Goal: Find specific page/section: Find specific page/section

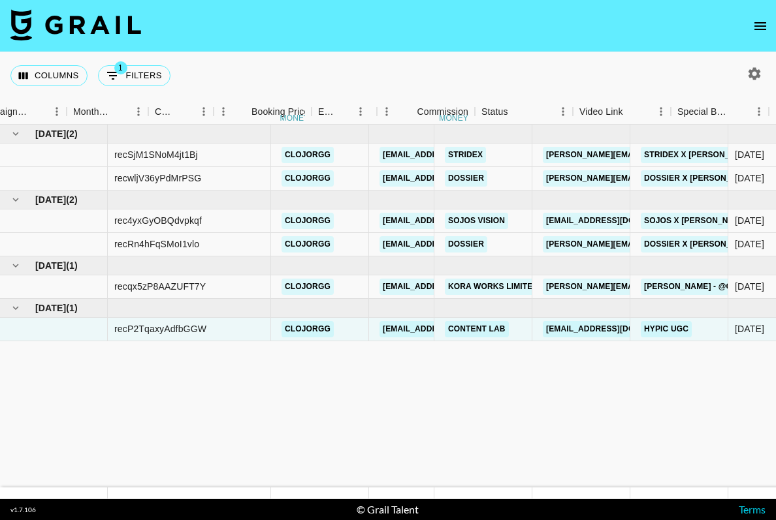
scroll to position [0, 661]
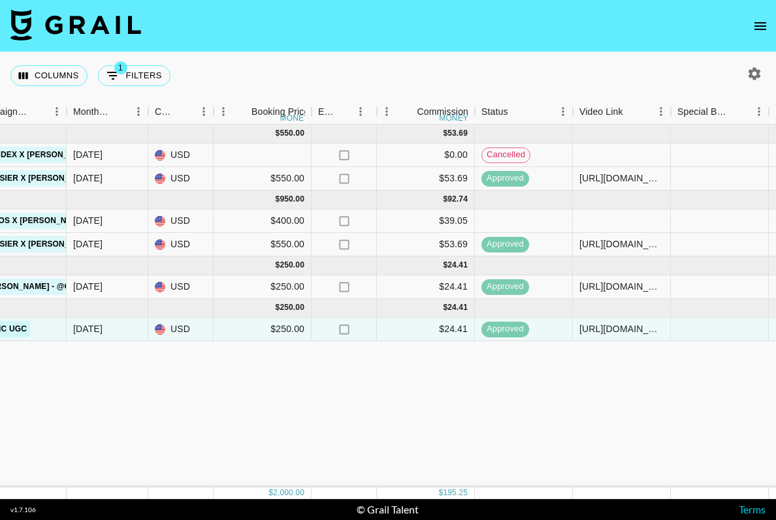
click at [177, 77] on div "Columns 1 Filters + Booking" at bounding box center [388, 75] width 776 height 47
click at [129, 82] on button "1 Filters" at bounding box center [134, 75] width 72 height 21
select select "talentName"
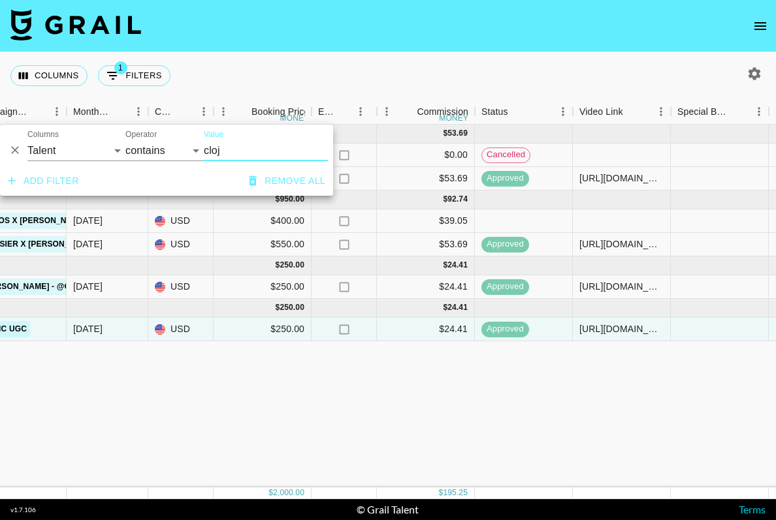
drag, startPoint x: 232, startPoint y: 145, endPoint x: 163, endPoint y: 151, distance: 69.5
click at [163, 151] on div "And Or Columns Grail Platform ID Airtable ID Talent Manager Client [PERSON_NAME…" at bounding box center [166, 146] width 333 height 42
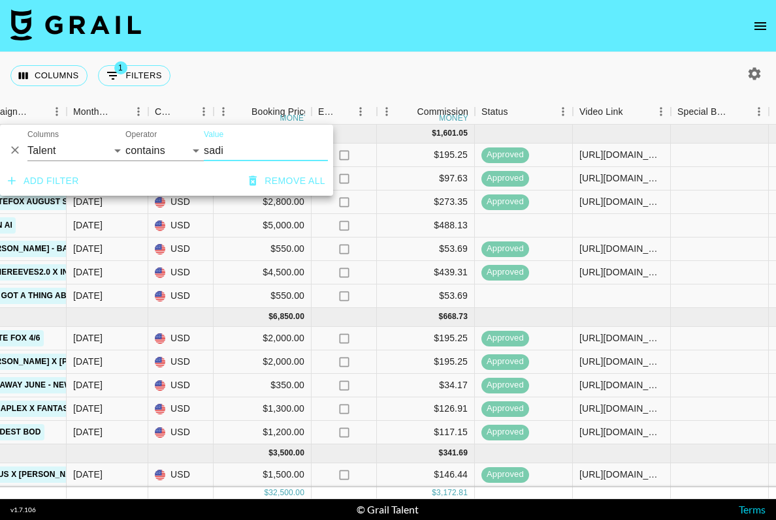
type input "sadi"
click at [255, 90] on div "Columns 1 Filters + Booking" at bounding box center [388, 75] width 776 height 47
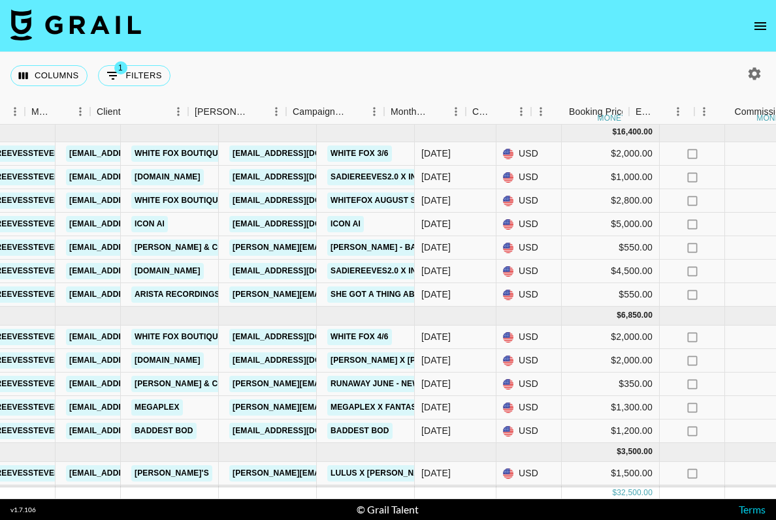
scroll to position [1, 283]
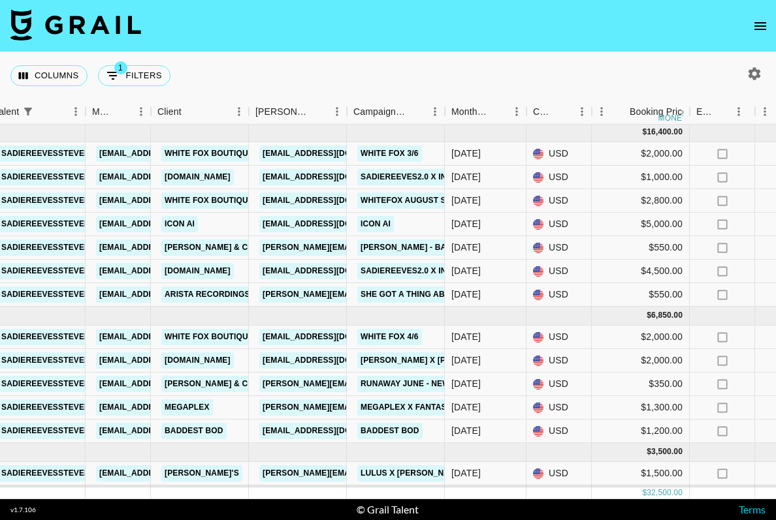
click at [752, 75] on icon "button" at bounding box center [754, 73] width 12 height 12
select select "[DATE]"
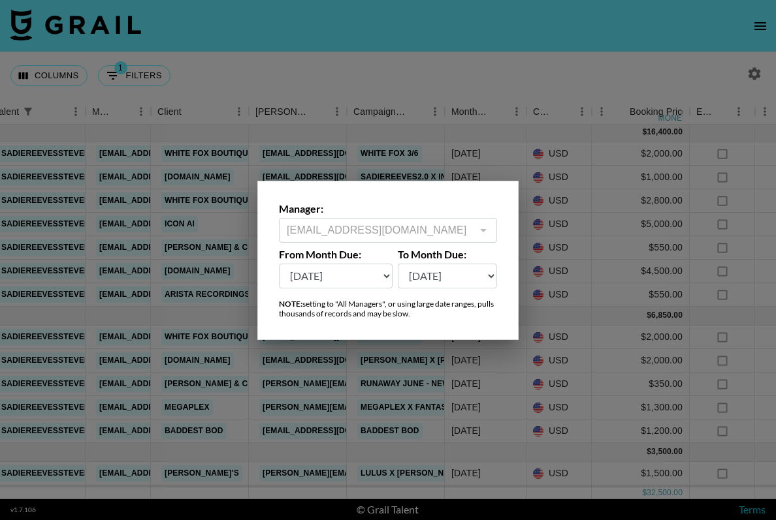
click at [709, 80] on div at bounding box center [388, 260] width 776 height 520
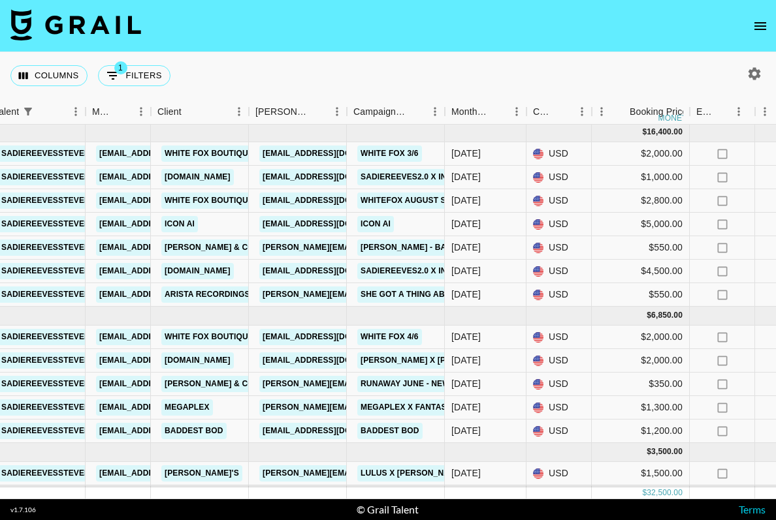
click at [753, 22] on icon "open drawer" at bounding box center [760, 26] width 16 height 16
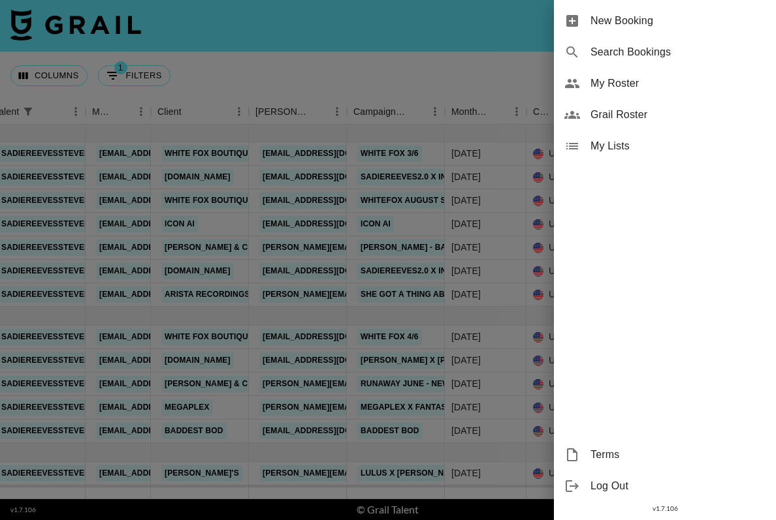
click at [526, 82] on div at bounding box center [388, 260] width 776 height 520
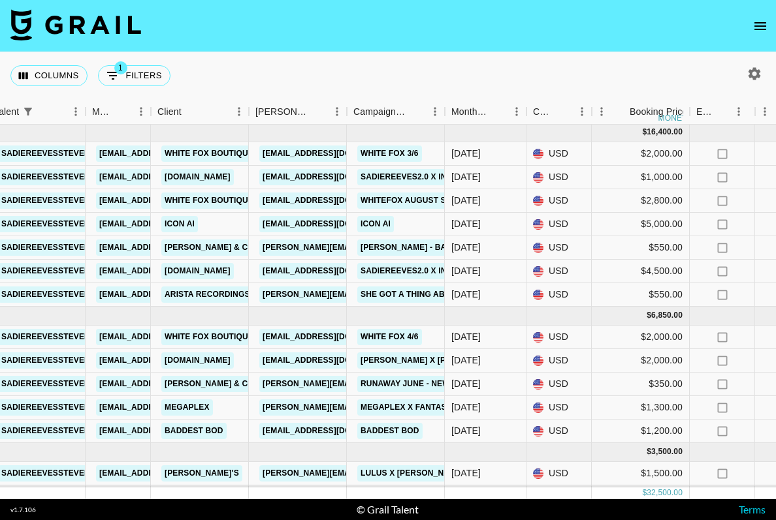
click at [748, 71] on icon "button" at bounding box center [754, 74] width 16 height 16
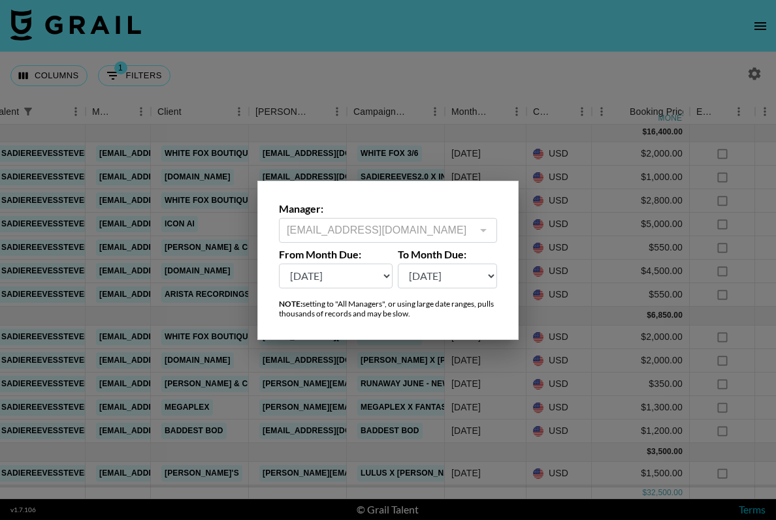
click at [378, 281] on select "[DATE] Sep '[DATE] [DATE] '[DATE] May '[DATE] Mar '[DATE] Jan '[DATE] Nov '[DAT…" at bounding box center [336, 276] width 114 height 25
select select "[DATE]"
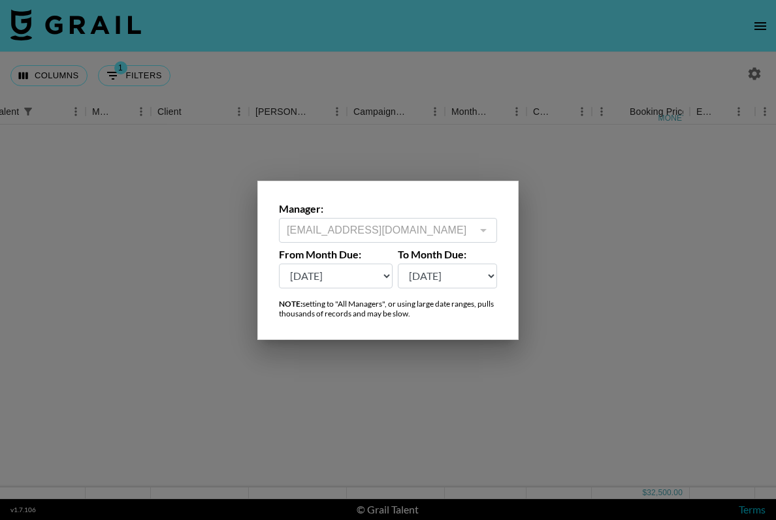
scroll to position [0, 283]
click at [547, 40] on div at bounding box center [388, 260] width 776 height 520
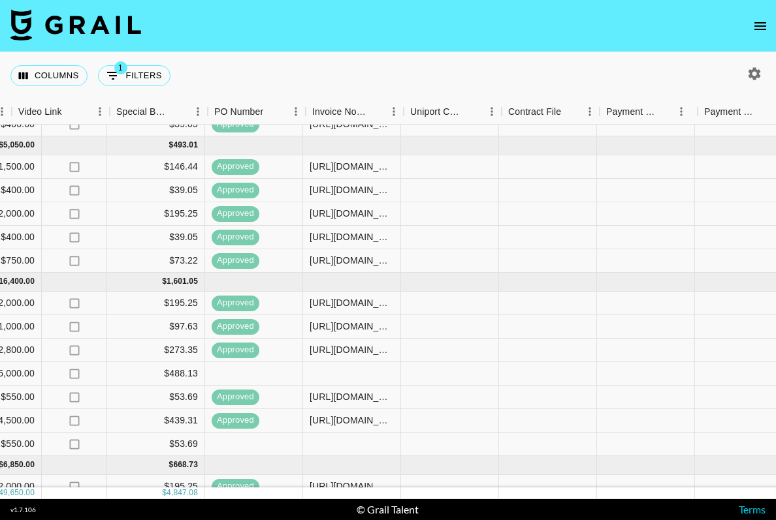
scroll to position [242, 1392]
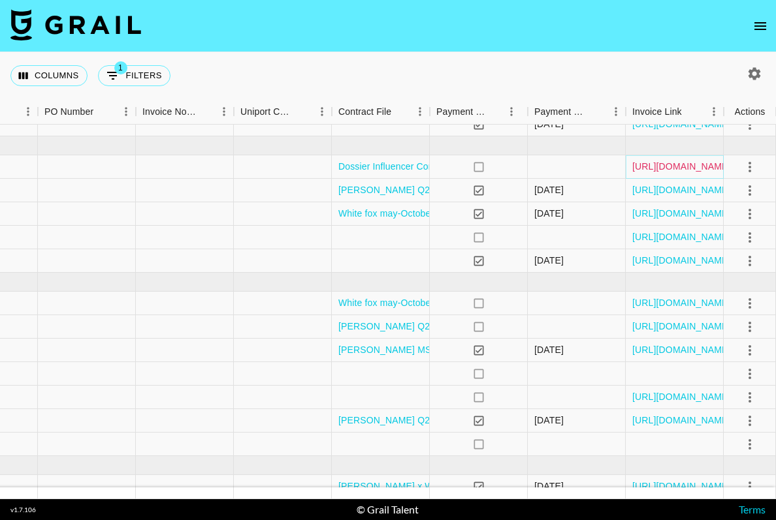
click at [689, 164] on link "[URL][DOMAIN_NAME]" at bounding box center [681, 166] width 99 height 13
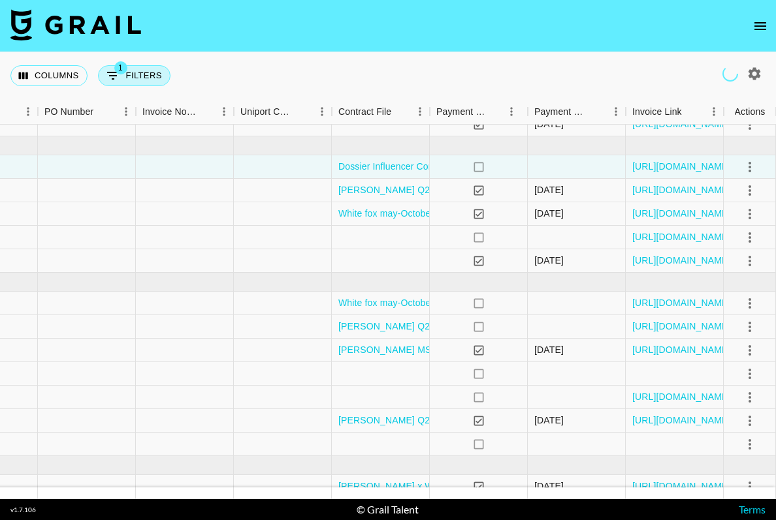
click at [155, 76] on button "1 Filters" at bounding box center [134, 75] width 72 height 21
select select "talentName"
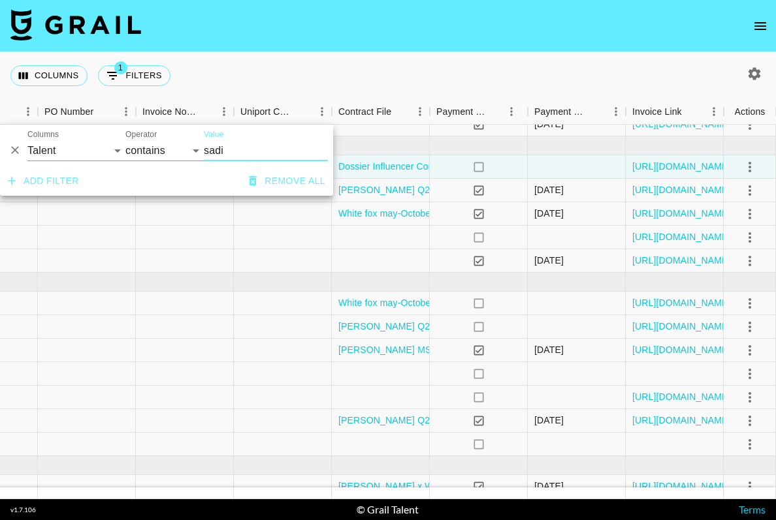
click at [207, 150] on input "sadi" at bounding box center [266, 150] width 124 height 21
type input "s"
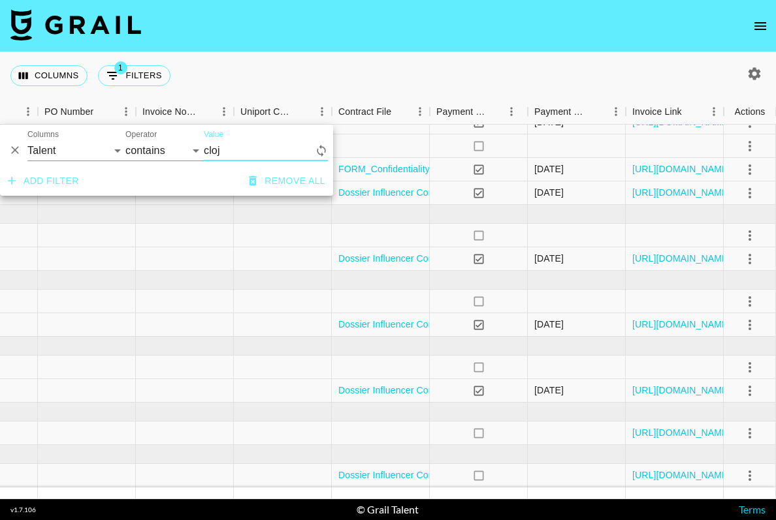
scroll to position [33, 1392]
type input "cloj"
click at [315, 74] on div "Columns 1 Filters + Booking" at bounding box center [388, 75] width 776 height 47
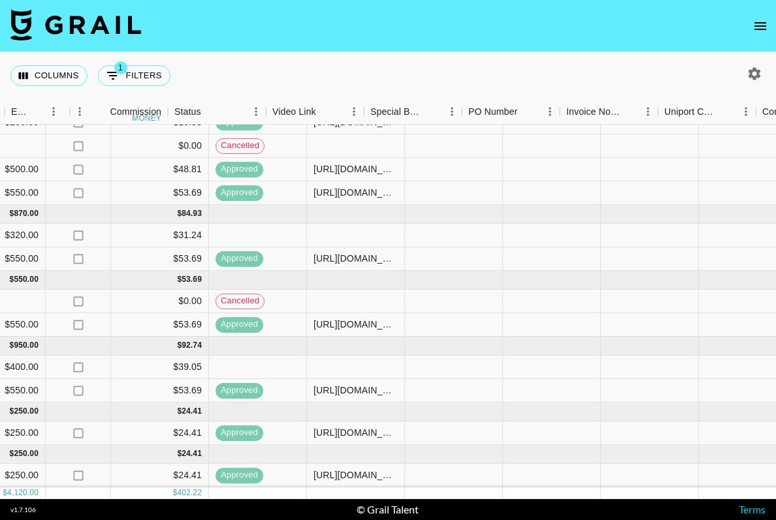
scroll to position [33, 968]
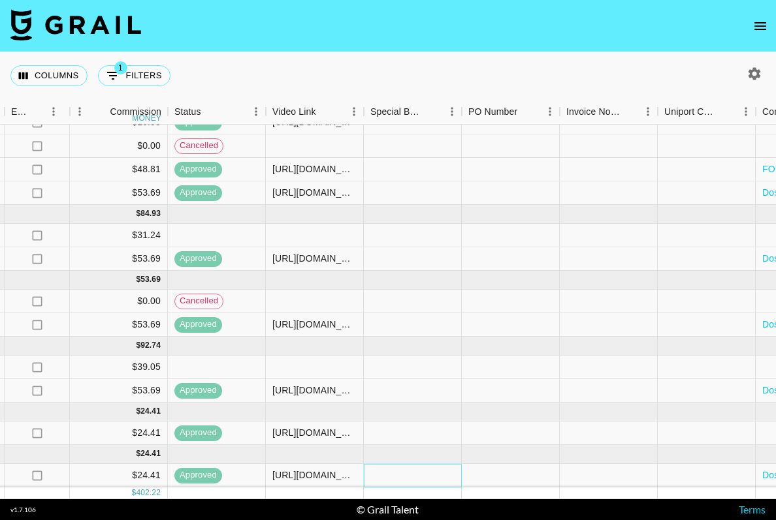
click at [449, 469] on div at bounding box center [413, 476] width 98 height 24
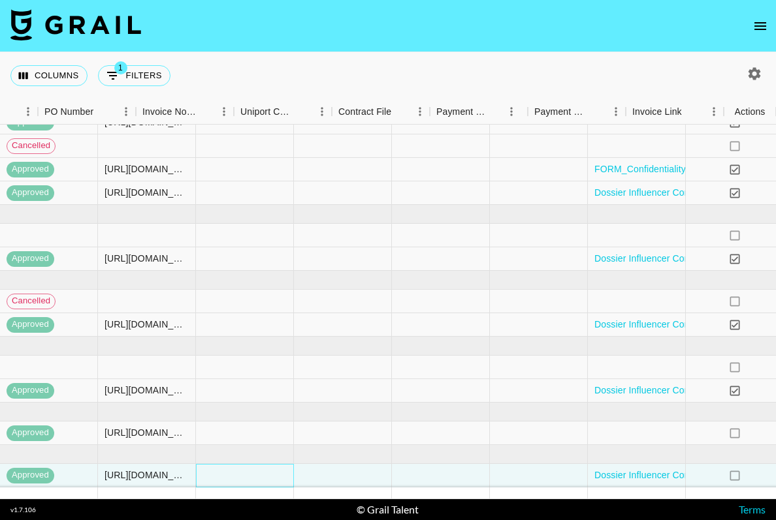
scroll to position [33, 1392]
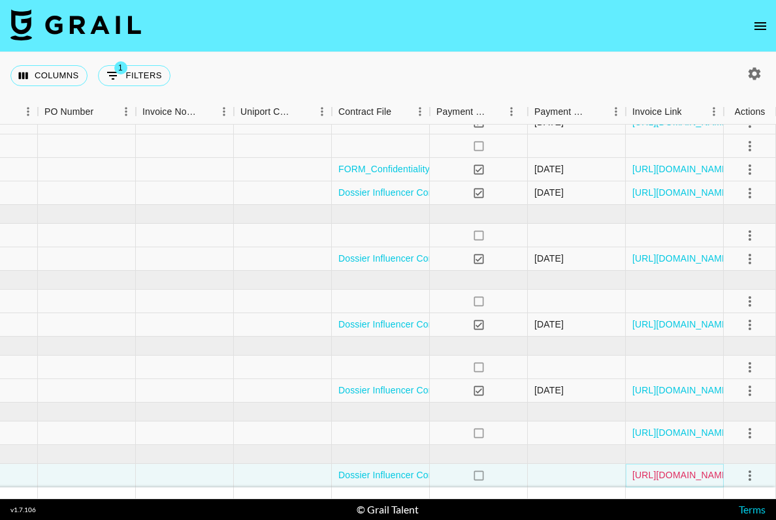
click at [666, 477] on link "[URL][DOMAIN_NAME]" at bounding box center [681, 475] width 99 height 13
click at [148, 69] on button "1 Filters" at bounding box center [134, 75] width 72 height 21
select select "talentName"
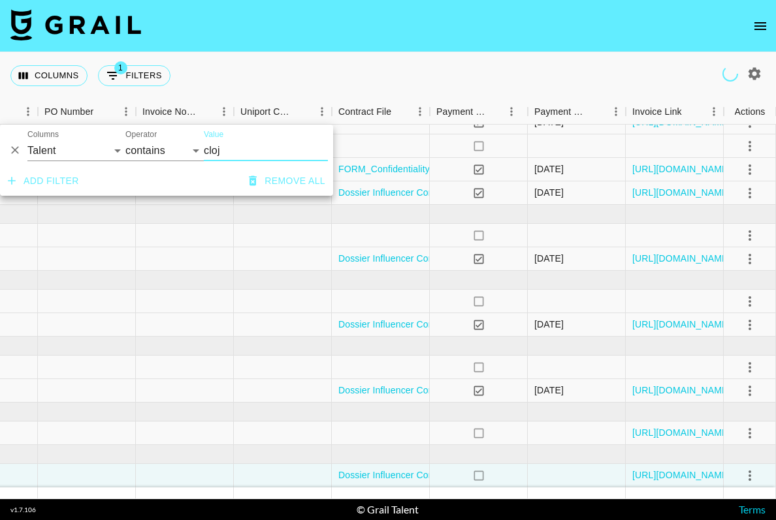
click at [176, 144] on div "And Or Columns Grail Platform ID Airtable ID Talent Manager Client [PERSON_NAME…" at bounding box center [166, 146] width 333 height 42
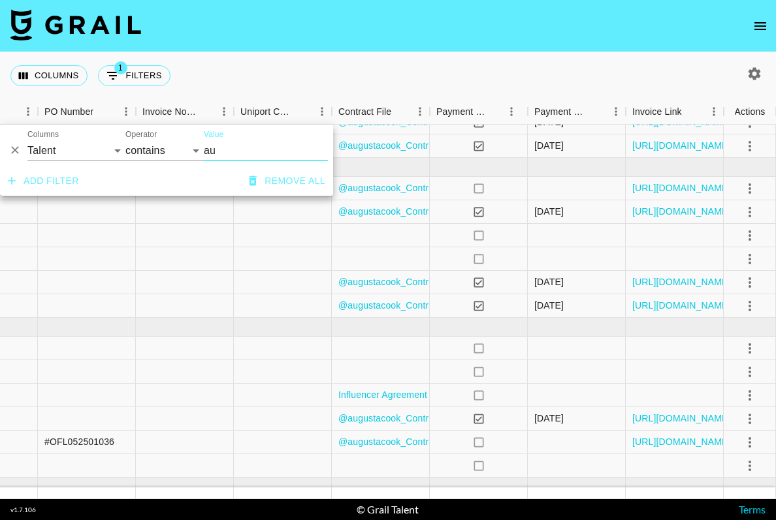
scroll to position [0, 1392]
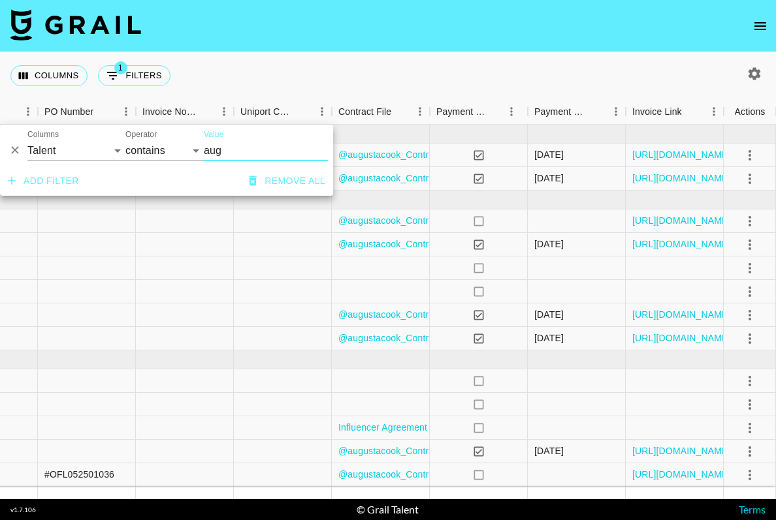
type input "aug"
click at [402, 75] on div "Columns 1 Filters + Booking" at bounding box center [388, 75] width 776 height 47
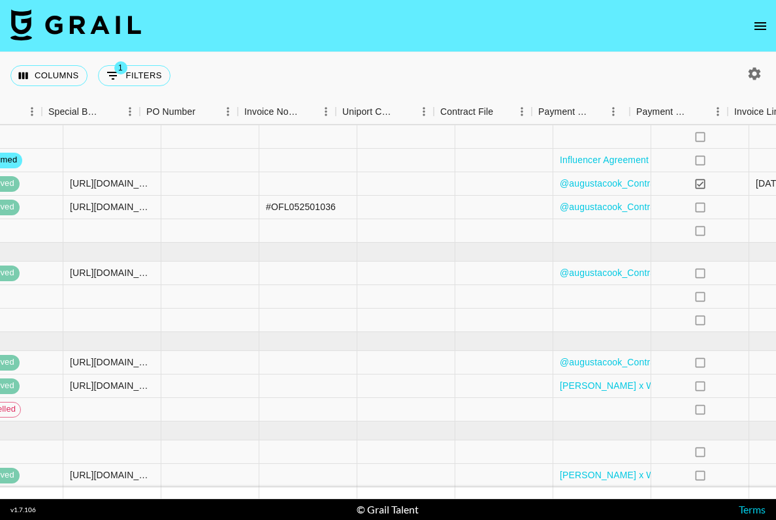
scroll to position [268, 1392]
